Goal: Task Accomplishment & Management: Use online tool/utility

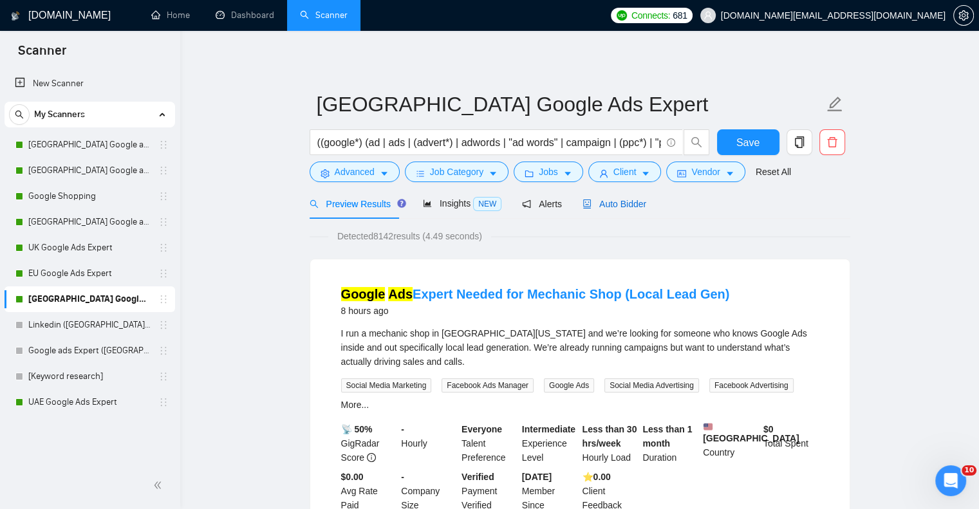
click at [613, 207] on span "Auto Bidder" at bounding box center [615, 204] width 64 height 10
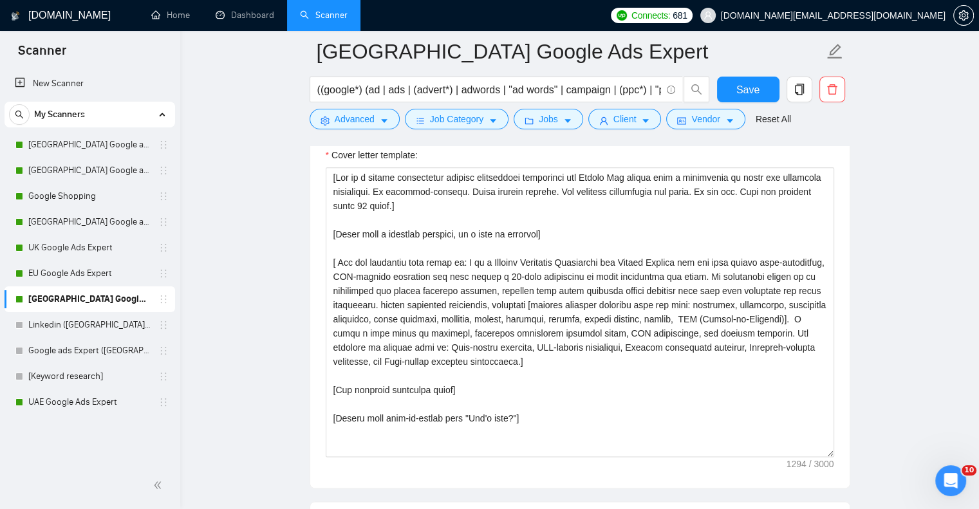
scroll to position [1513, 0]
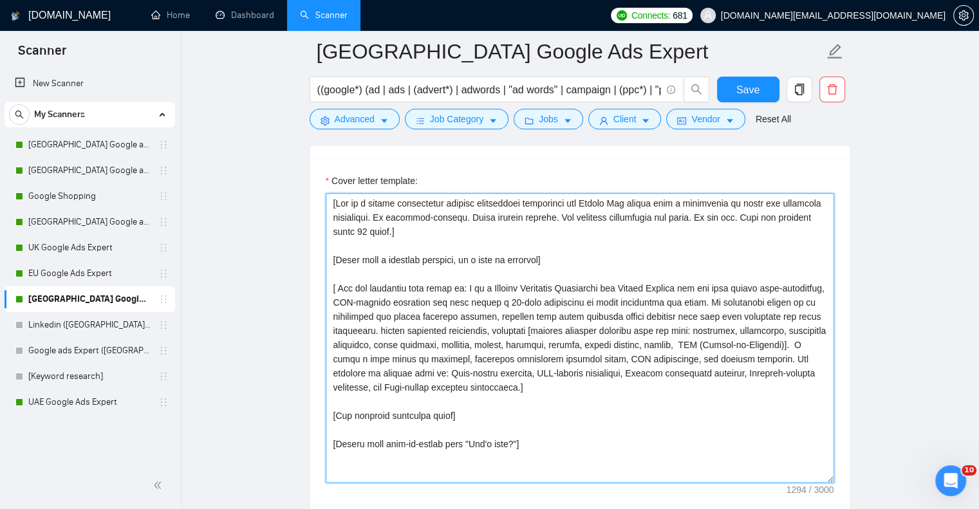
click at [359, 243] on textarea "Cover letter template:" at bounding box center [580, 338] width 509 height 290
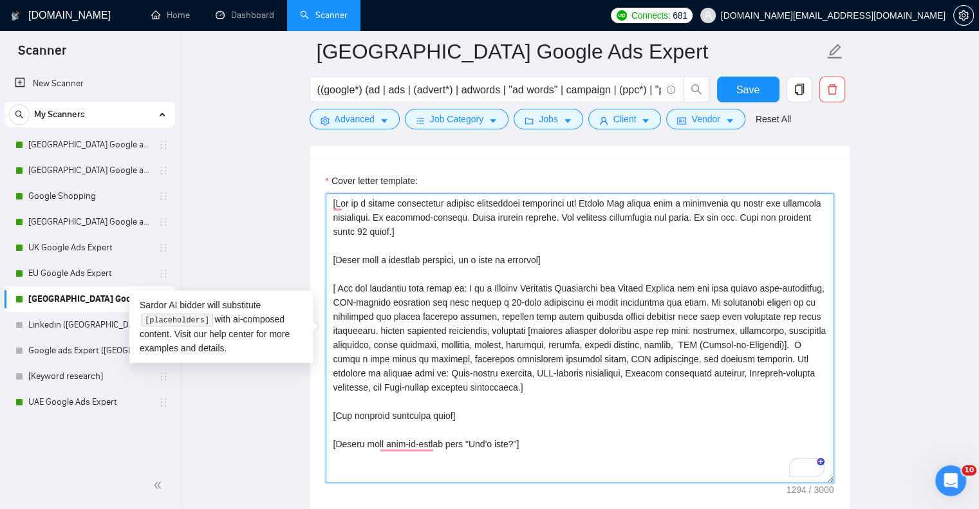
click at [453, 231] on textarea "Cover letter template:" at bounding box center [580, 338] width 509 height 290
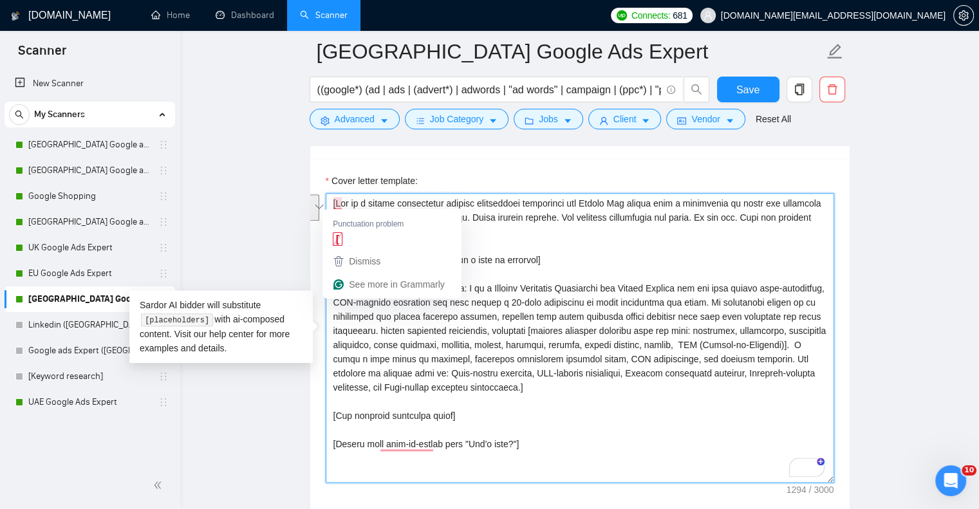
drag, startPoint x: 387, startPoint y: 216, endPoint x: 336, endPoint y: 201, distance: 53.0
click at [336, 201] on textarea "Cover letter template:" at bounding box center [580, 338] width 509 height 290
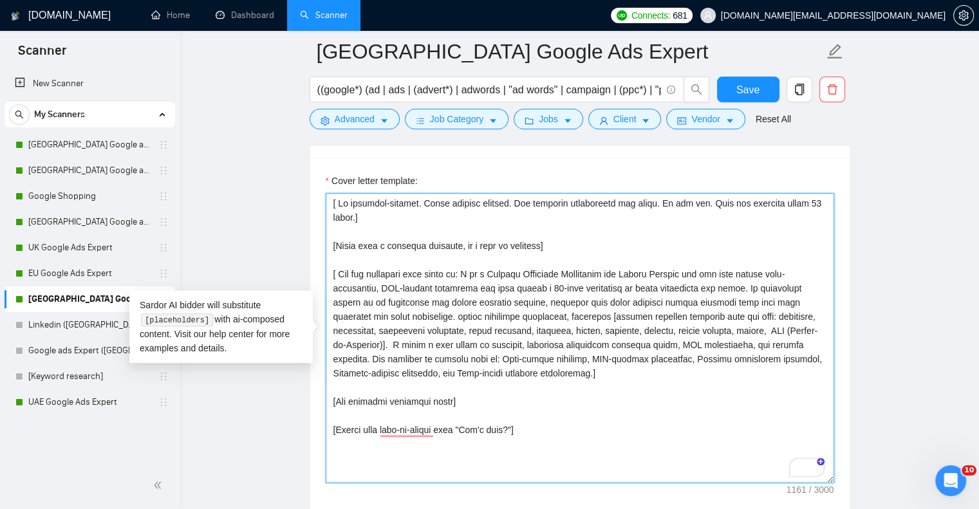
click at [539, 245] on textarea "Cover letter template:" at bounding box center [580, 338] width 509 height 290
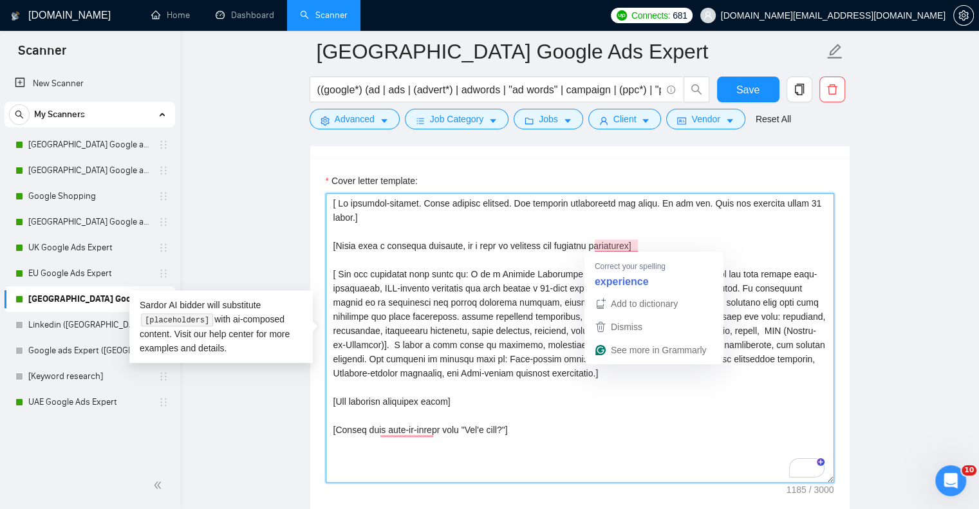
click at [601, 240] on textarea "Cover letter template:" at bounding box center [580, 338] width 509 height 290
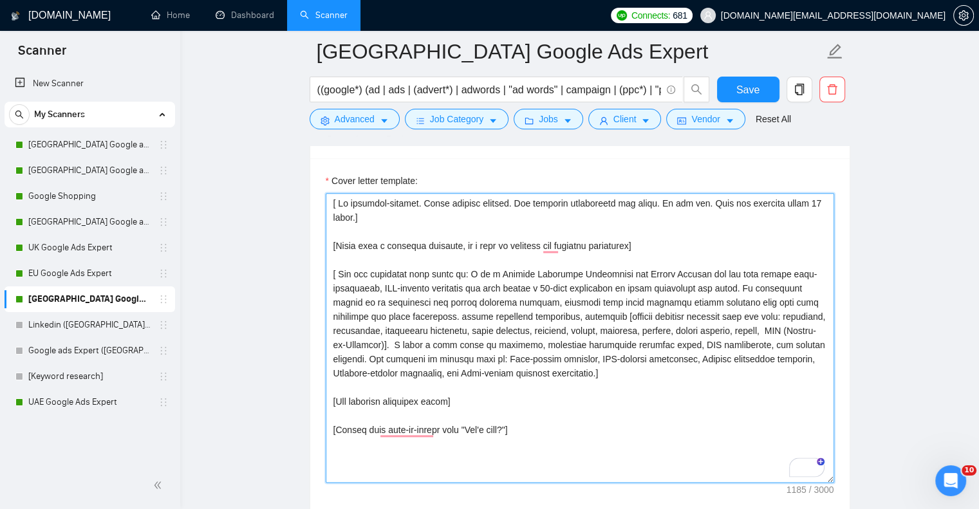
click at [336, 273] on textarea "Cover letter template:" at bounding box center [580, 338] width 509 height 290
type textarea "[ Be customer-centric. Avoid generic phrases. Use relevant information and case…"
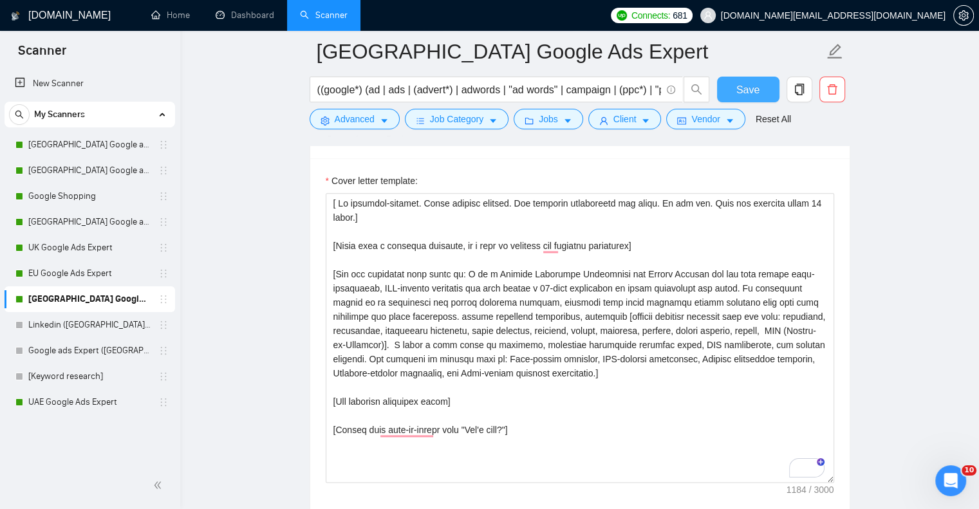
click at [752, 94] on span "Save" at bounding box center [747, 90] width 23 height 16
click at [764, 88] on button "Save" at bounding box center [748, 90] width 62 height 26
